Goal: Information Seeking & Learning: Learn about a topic

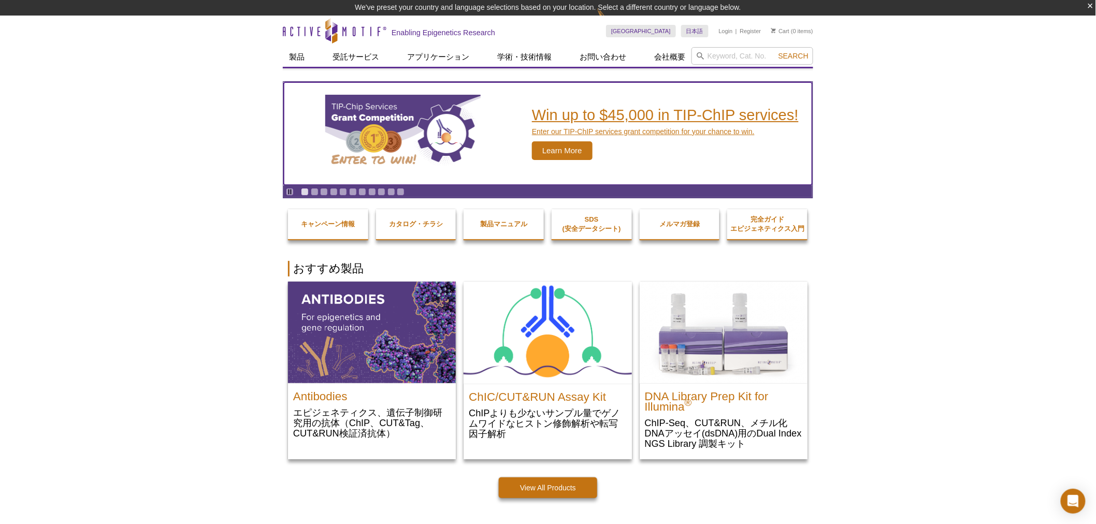
click at [406, 128] on img "TIP-ChIP Services Grant Competition" at bounding box center [402, 134] width 155 height 78
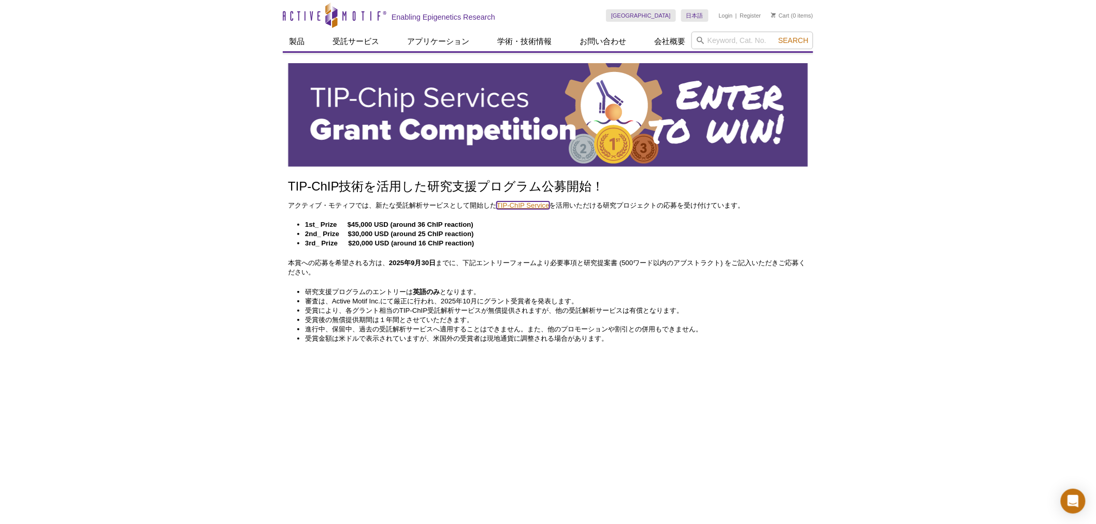
click at [530, 204] on link "TIP-ChIP Service" at bounding box center [523, 206] width 53 height 8
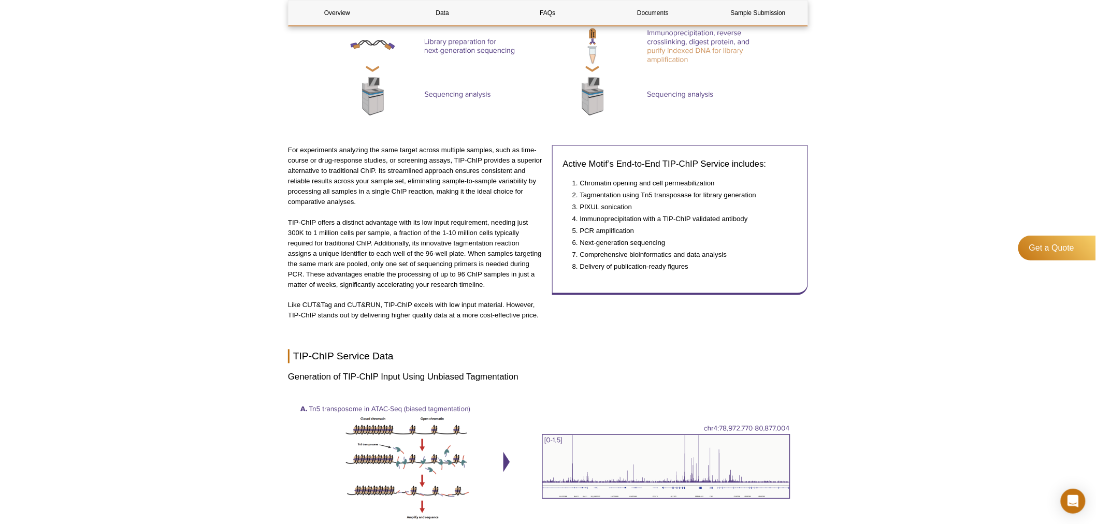
scroll to position [633, 0]
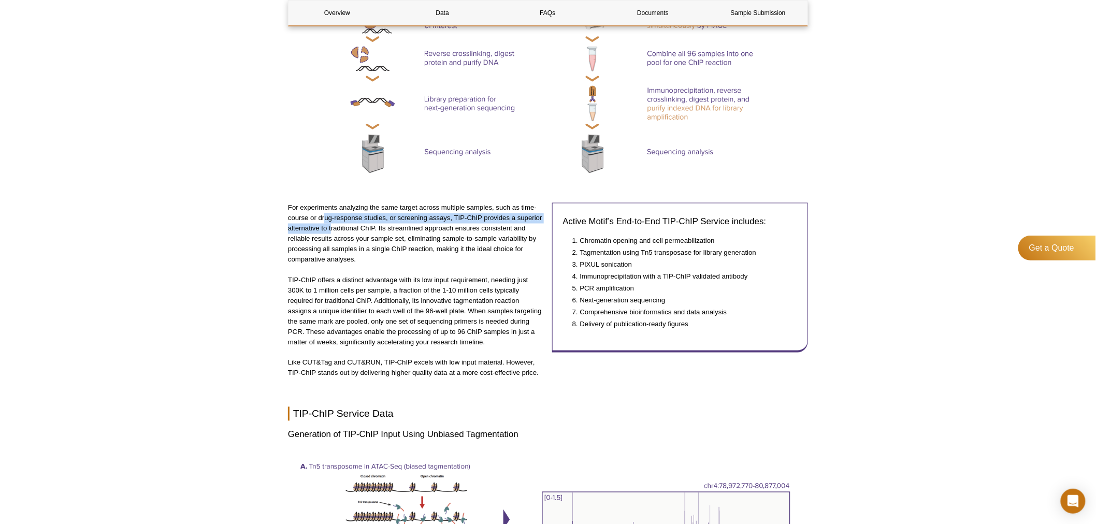
drag, startPoint x: 325, startPoint y: 214, endPoint x: 330, endPoint y: 230, distance: 16.7
click at [330, 230] on p "For experiments analyzing the same target across multiple samples, such as time…" at bounding box center [416, 234] width 256 height 62
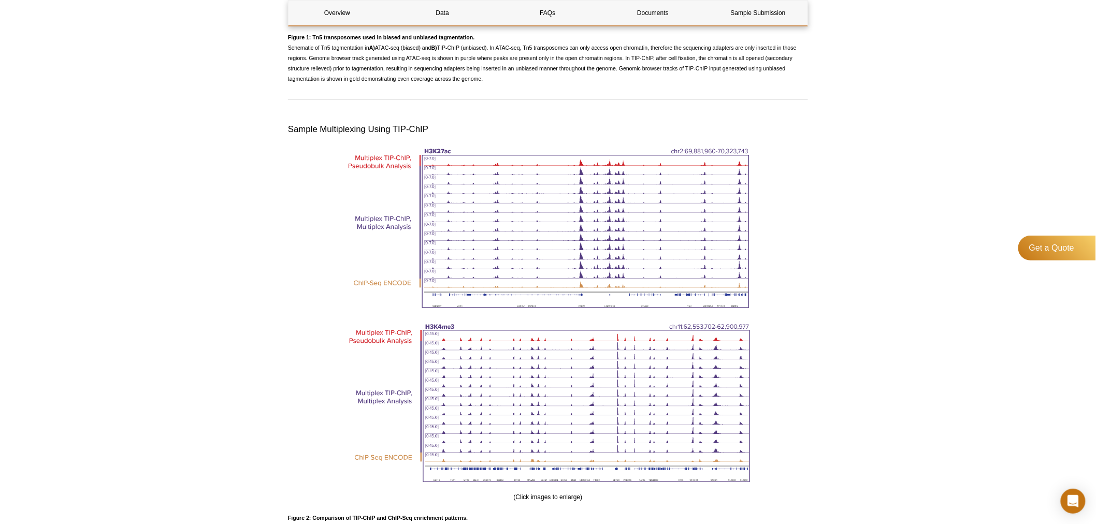
scroll to position [1324, 0]
